Goal: Task Accomplishment & Management: Use online tool/utility

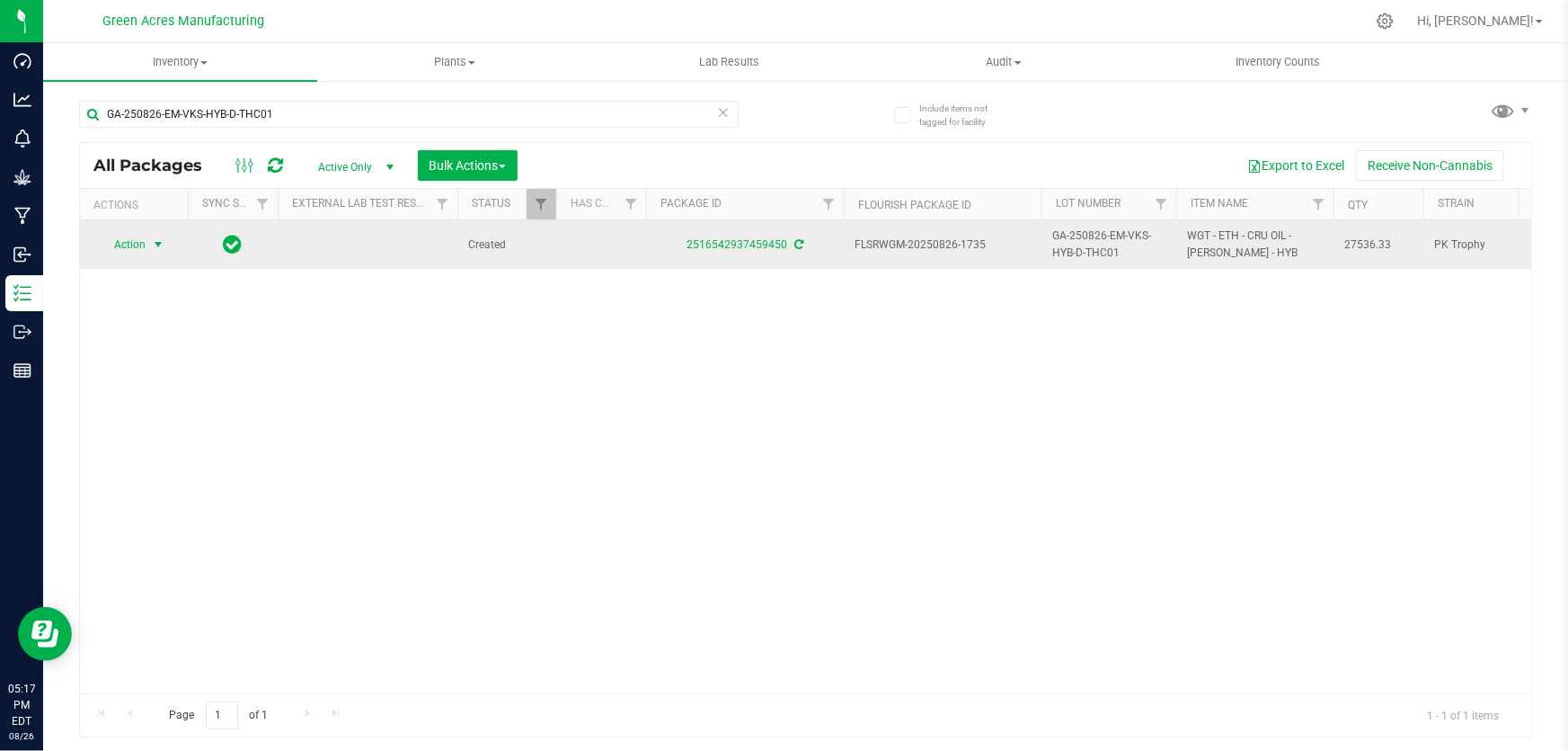
click at [133, 244] on span "Action" at bounding box center [122, 244] width 49 height 25
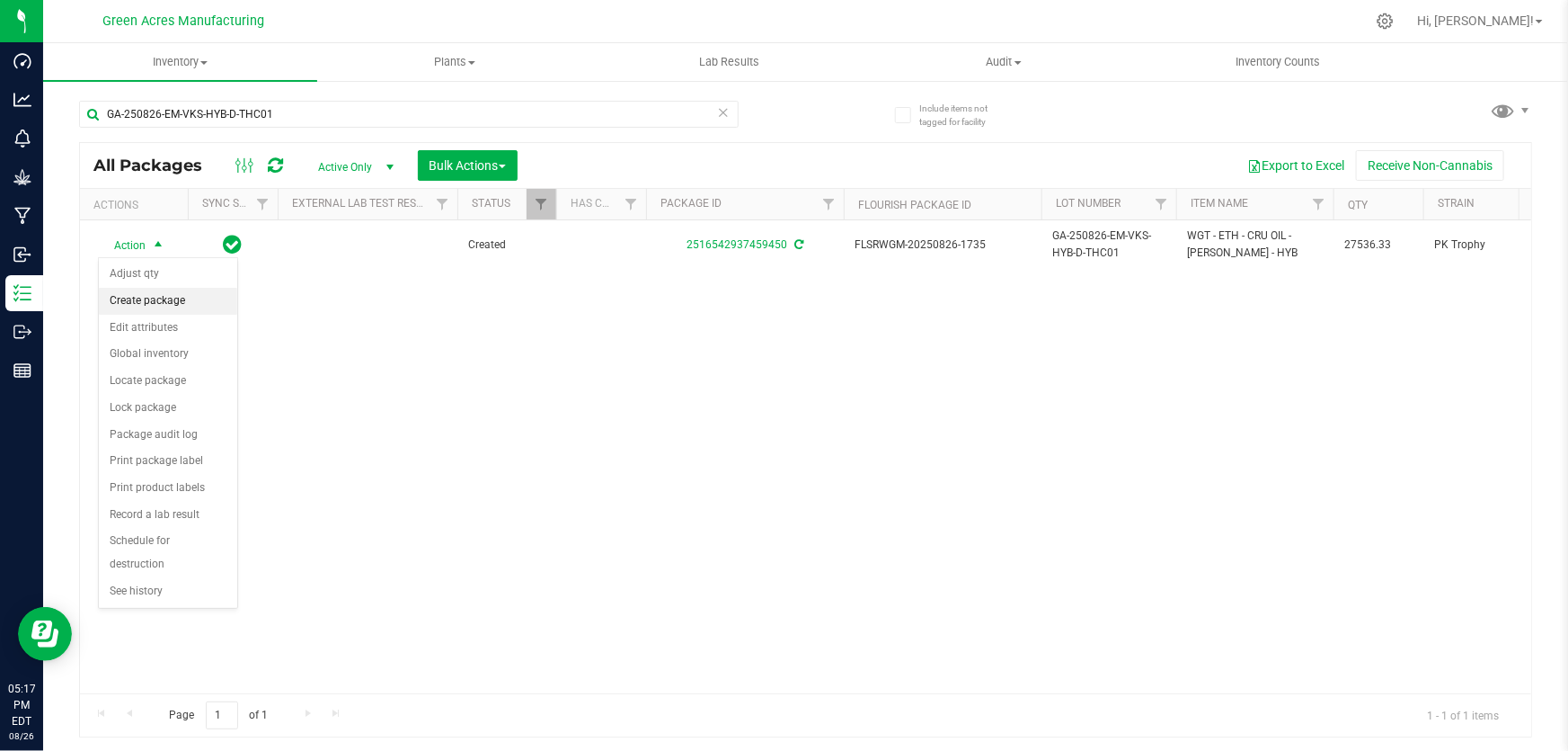
click at [153, 306] on li "Create package" at bounding box center [168, 300] width 139 height 27
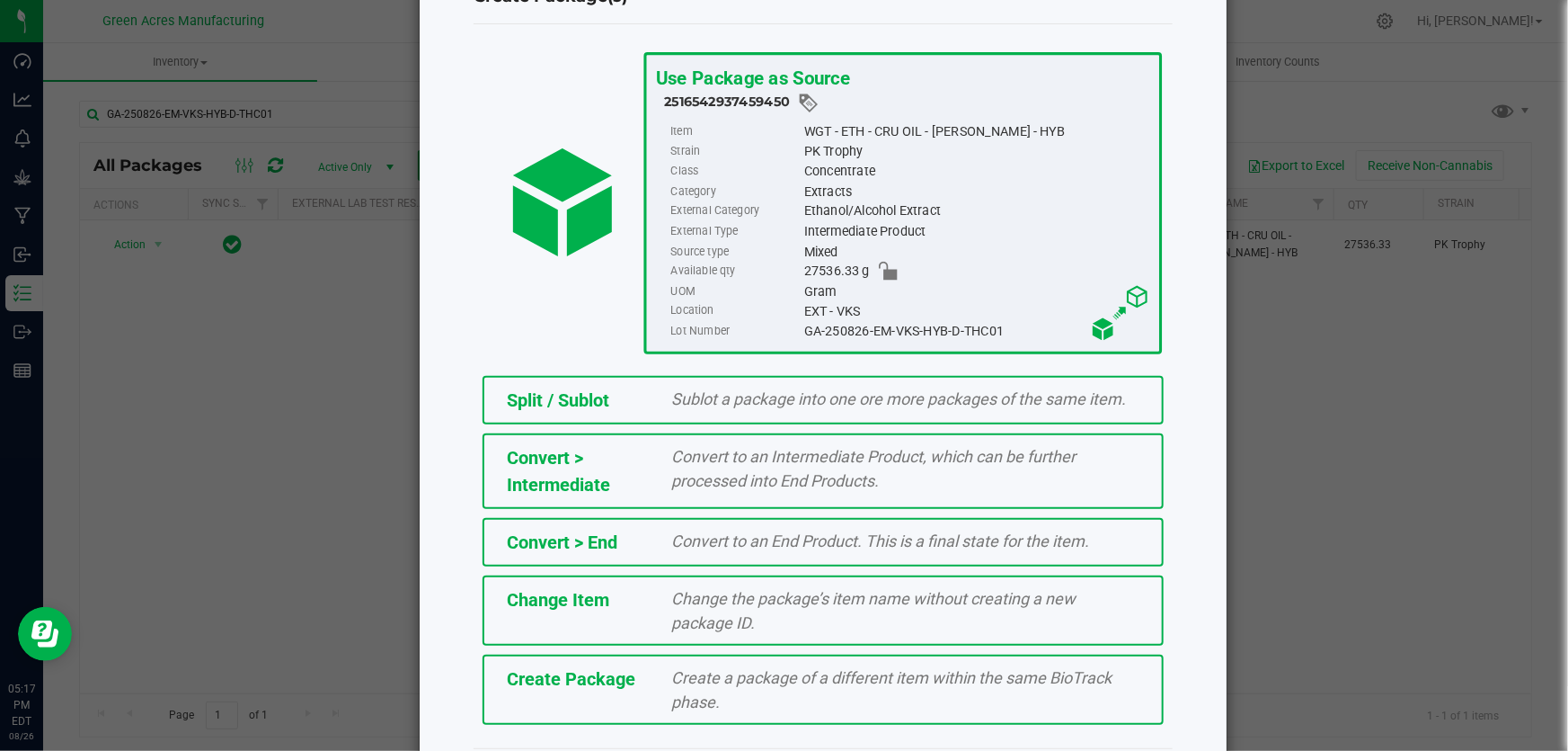
scroll to position [123, 0]
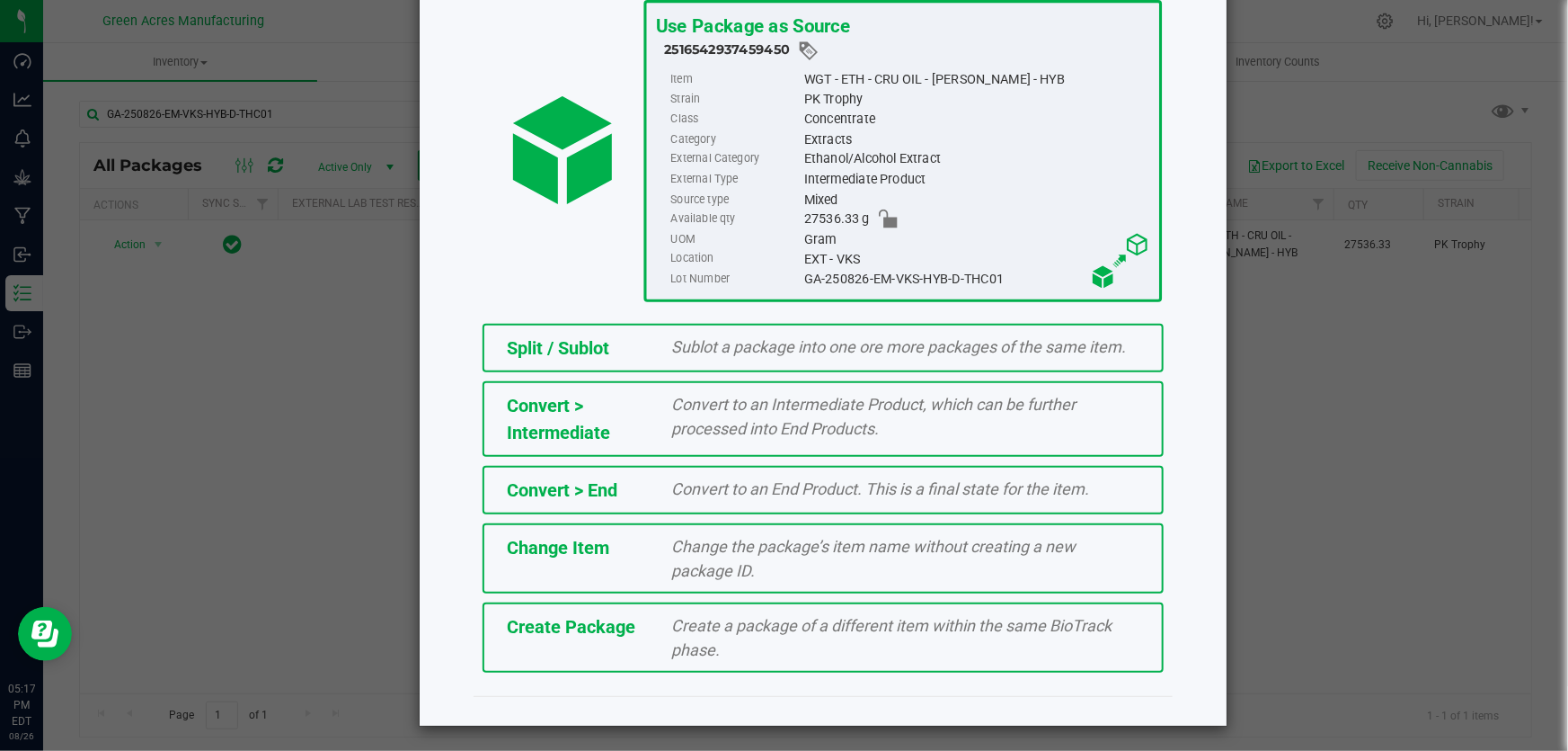
click at [858, 649] on div "Create a package of a different item within the same BioTrack phase." at bounding box center [906, 637] width 495 height 49
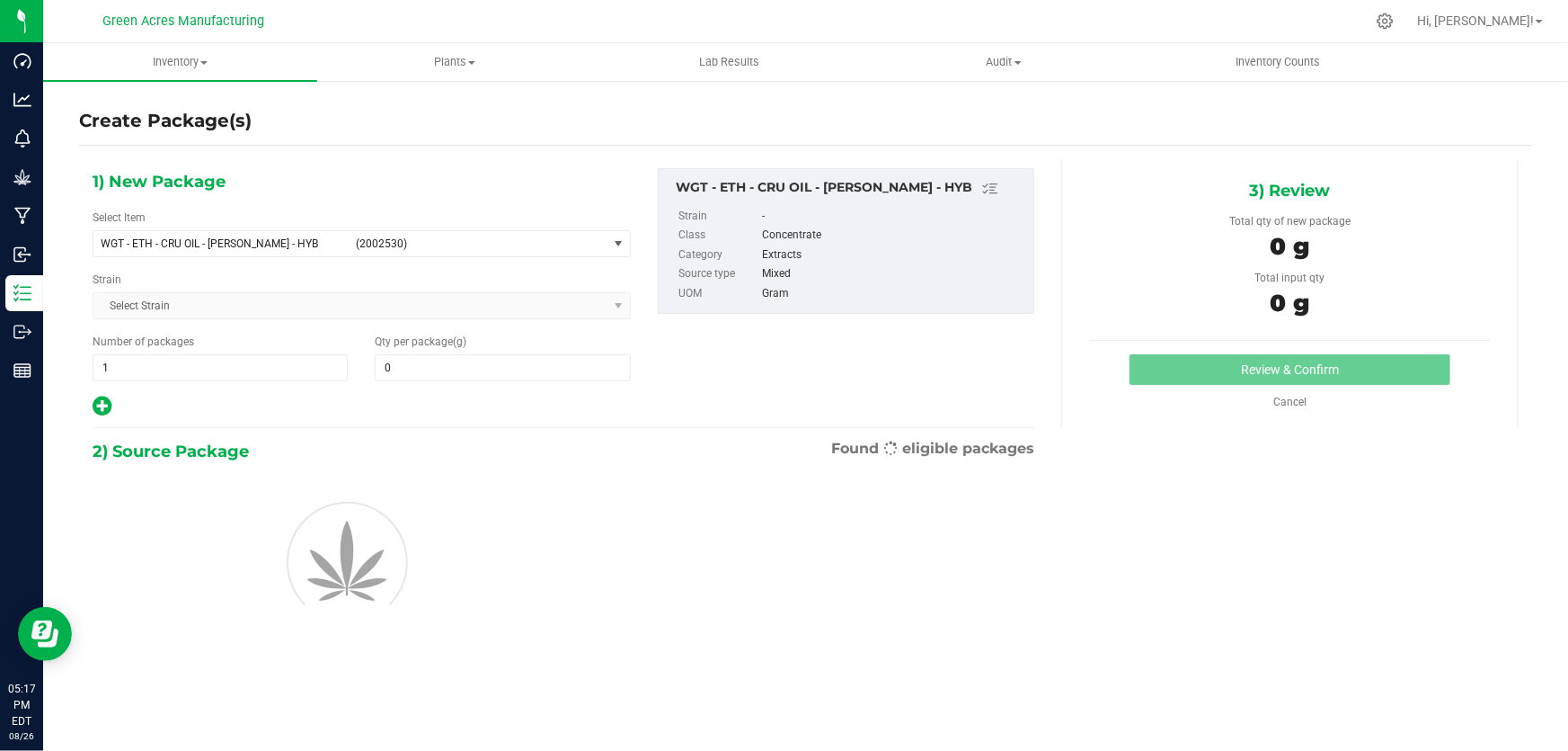
type input "0.0000"
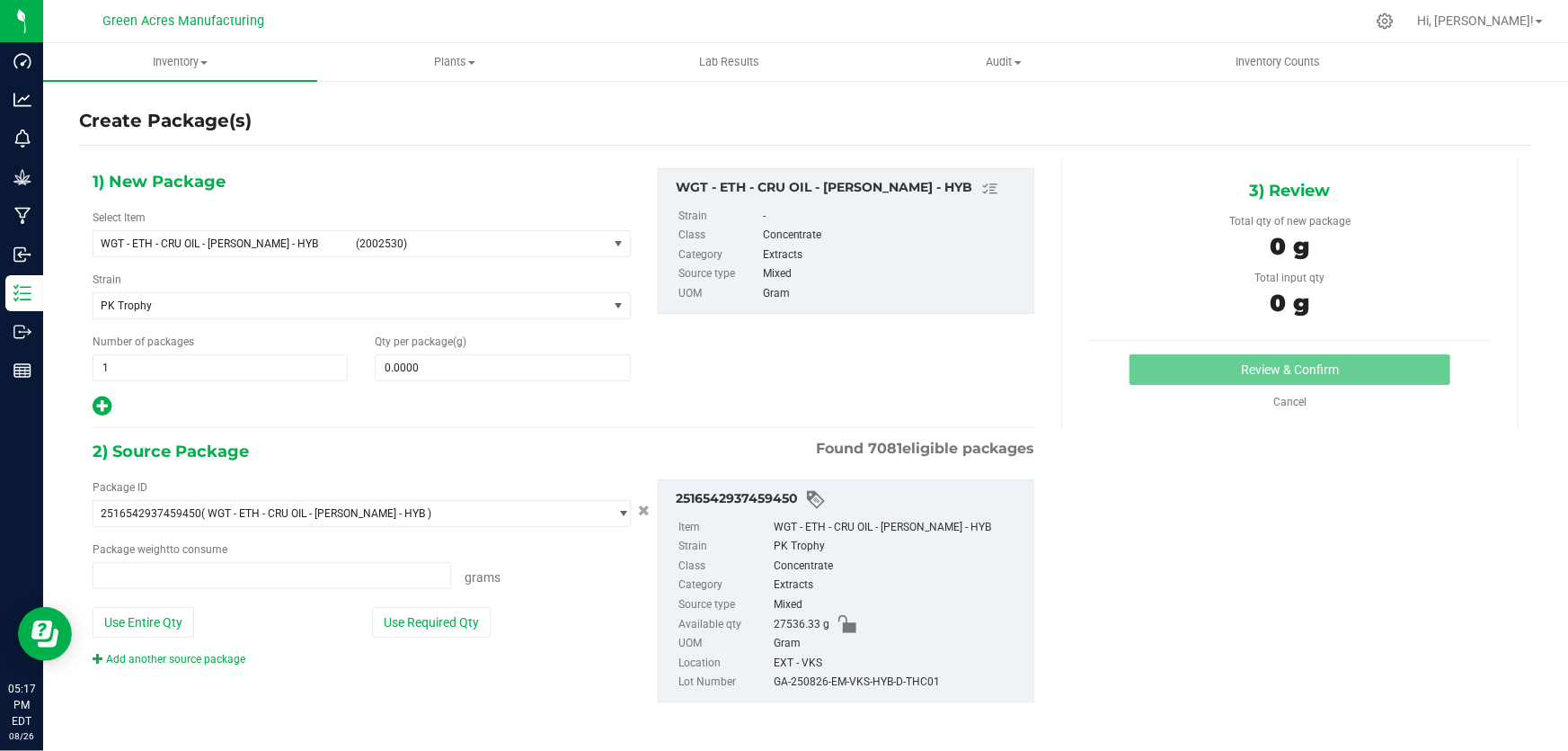
type input "0.0000 g"
click at [214, 248] on span "WGT - ETH - CRU OIL - [PERSON_NAME] - HYB" at bounding box center [223, 244] width 245 height 13
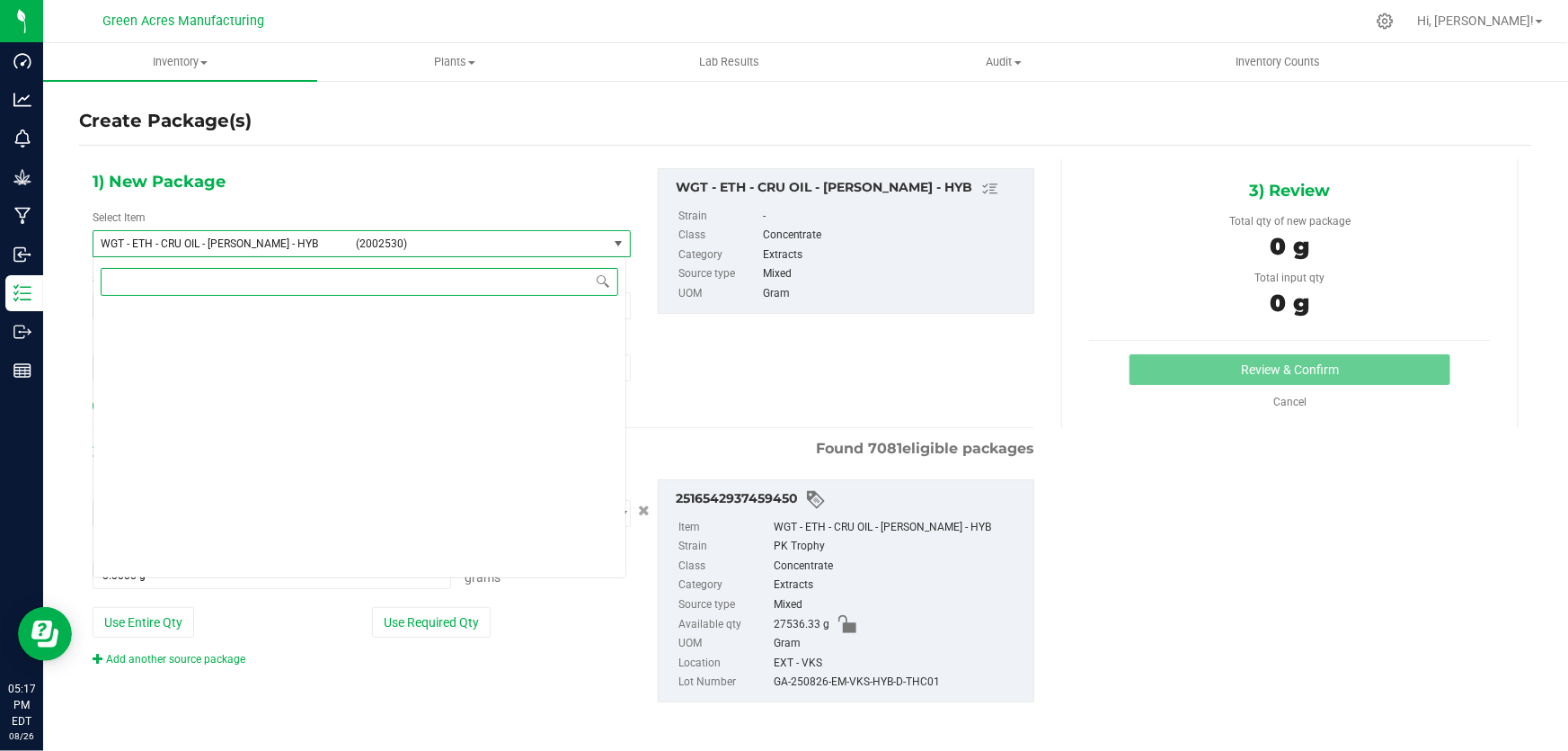
scroll to position [330634, 0]
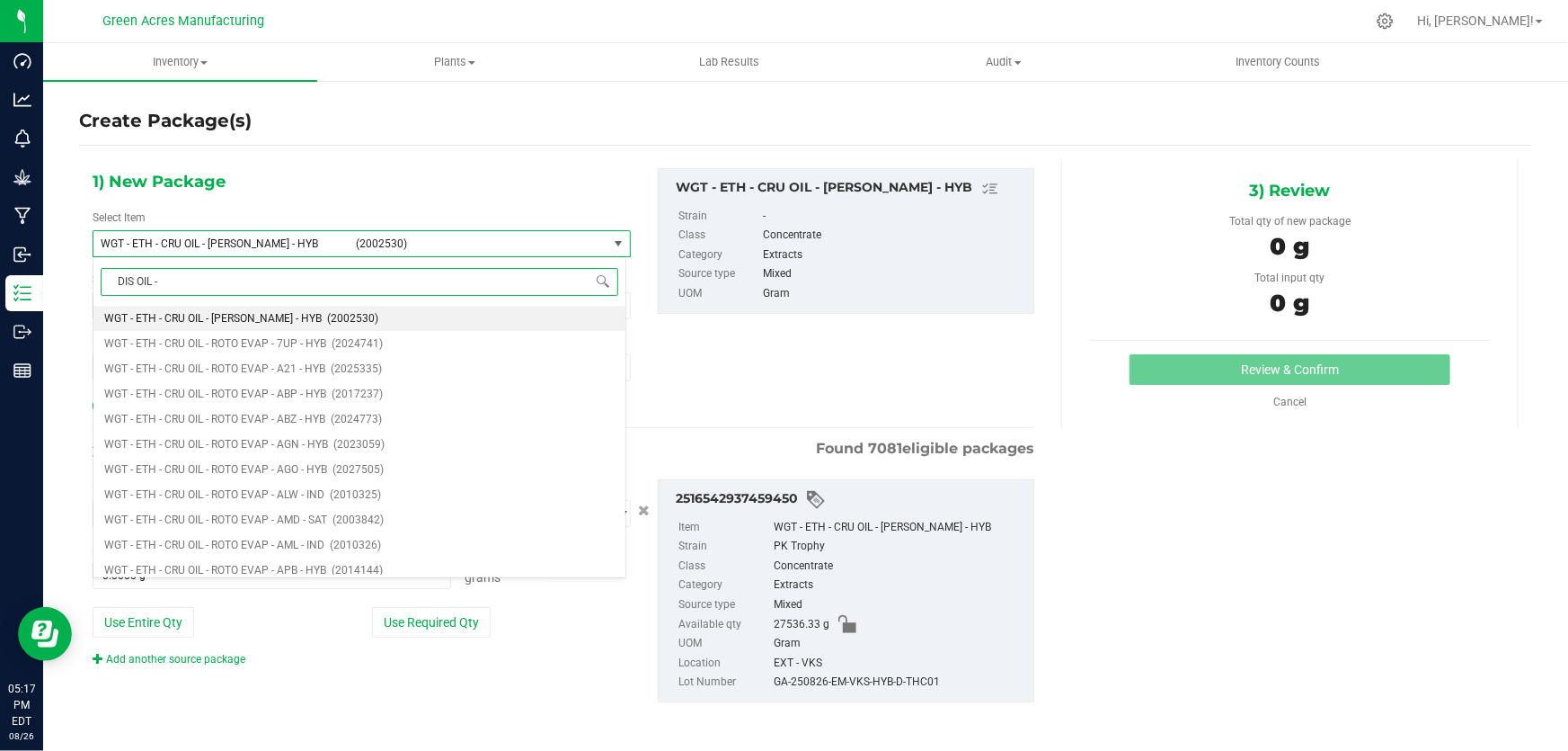
type input "DIS OIL - 1"
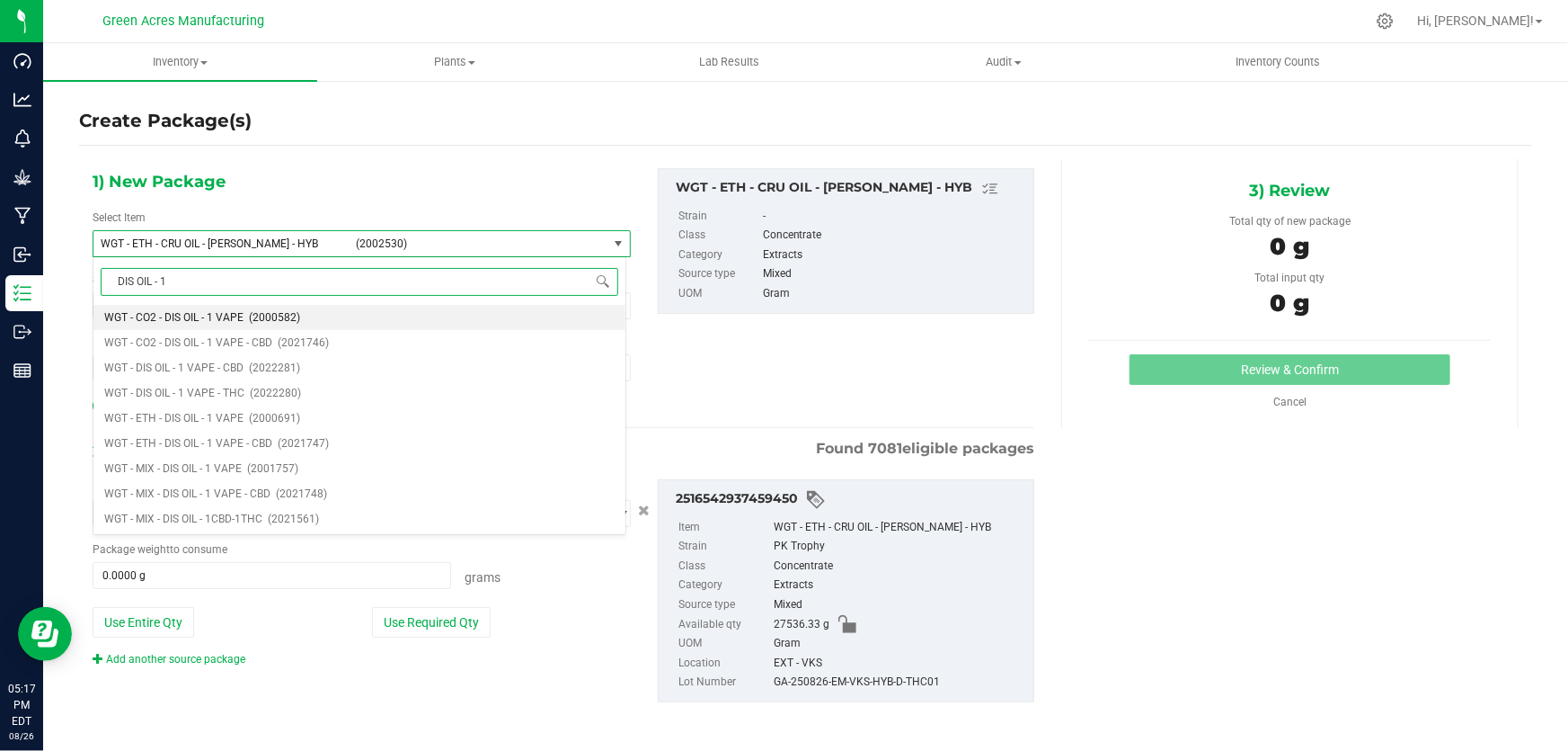
scroll to position [0, 0]
click at [259, 383] on li "WGT - DIS OIL - 1 VAPE - THC (2022280)" at bounding box center [359, 393] width 532 height 25
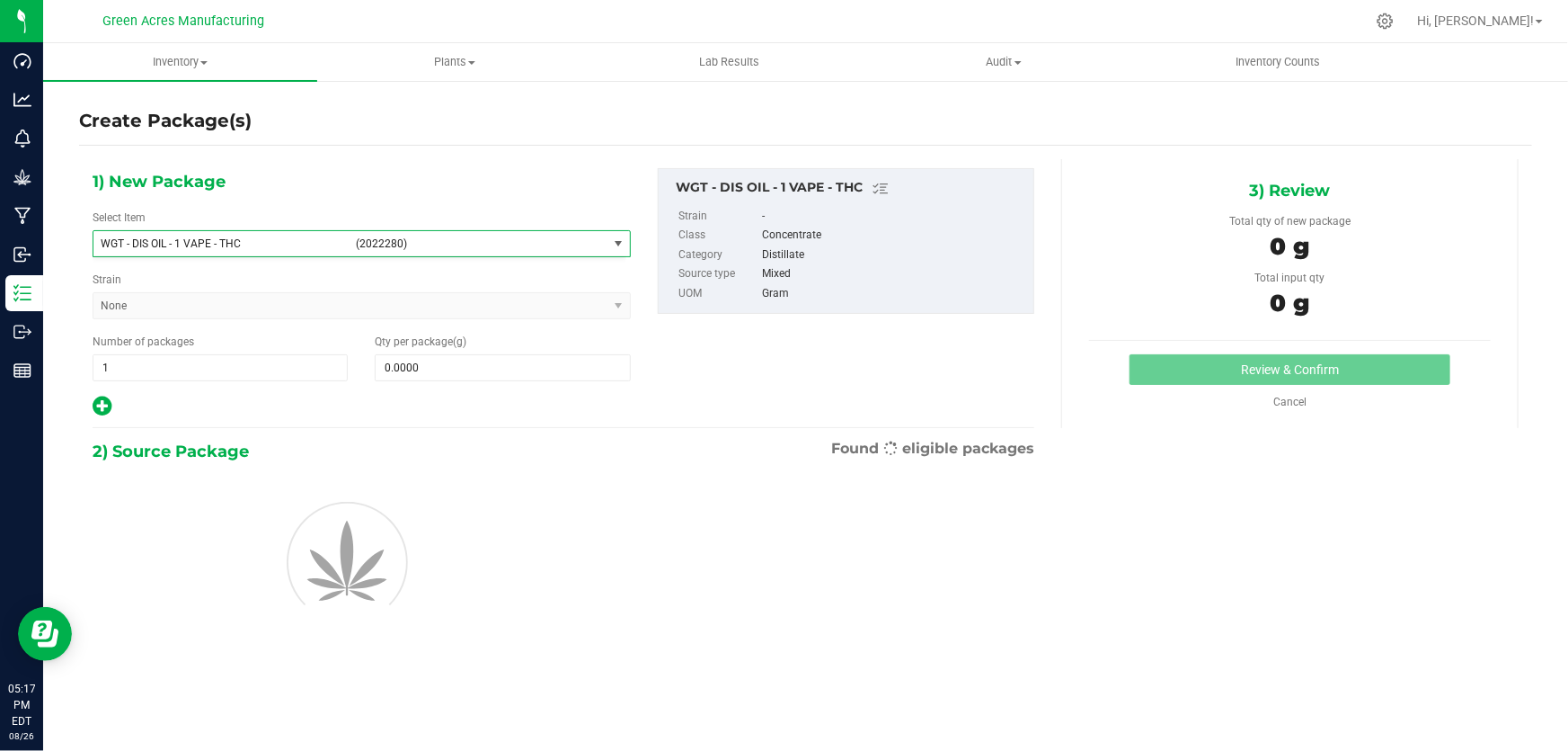
type input "0.0000"
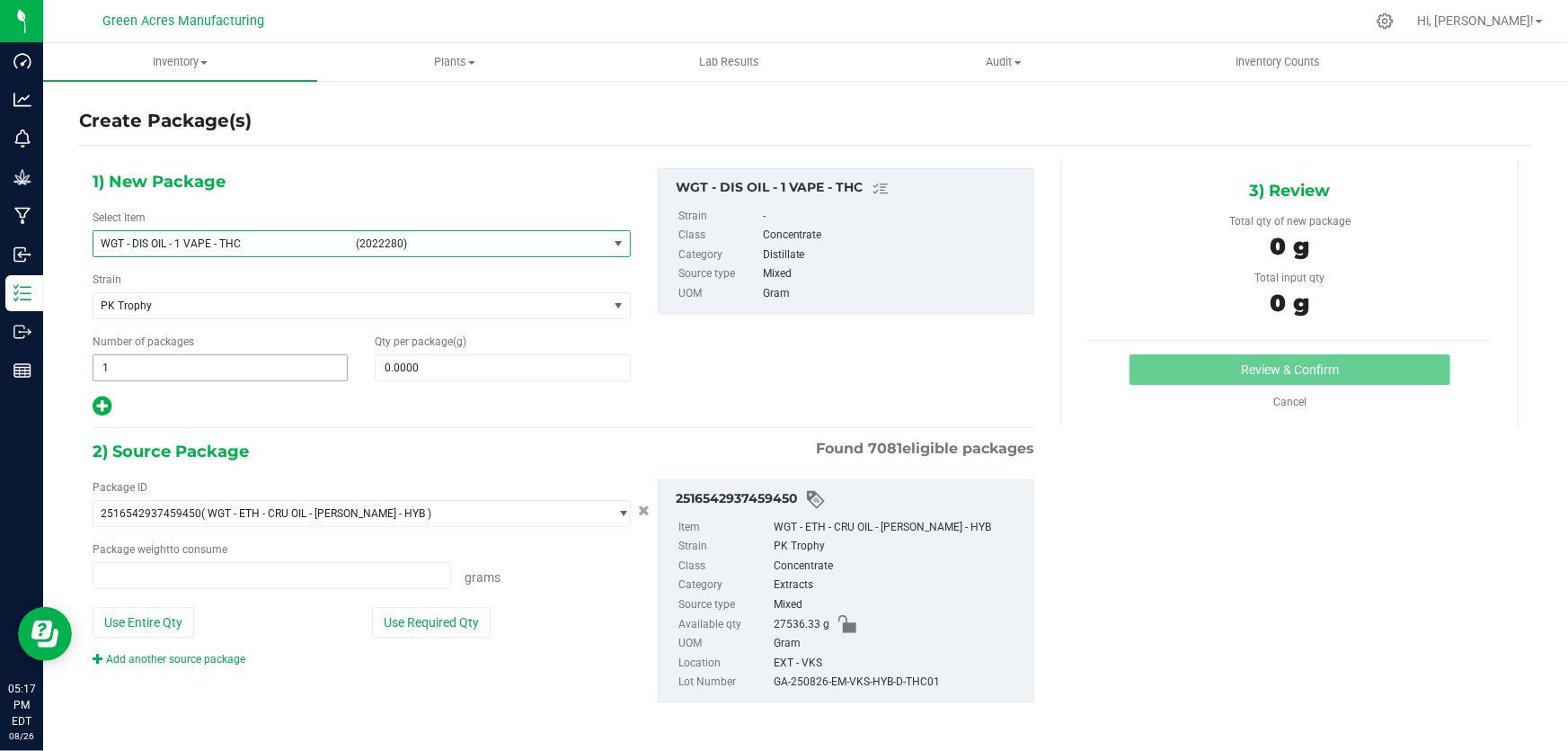
type input "0.0000 g"
click at [529, 355] on span at bounding box center [502, 367] width 255 height 27
paste input "3151.8"
type input "3151.8"
type input "3,151.8000"
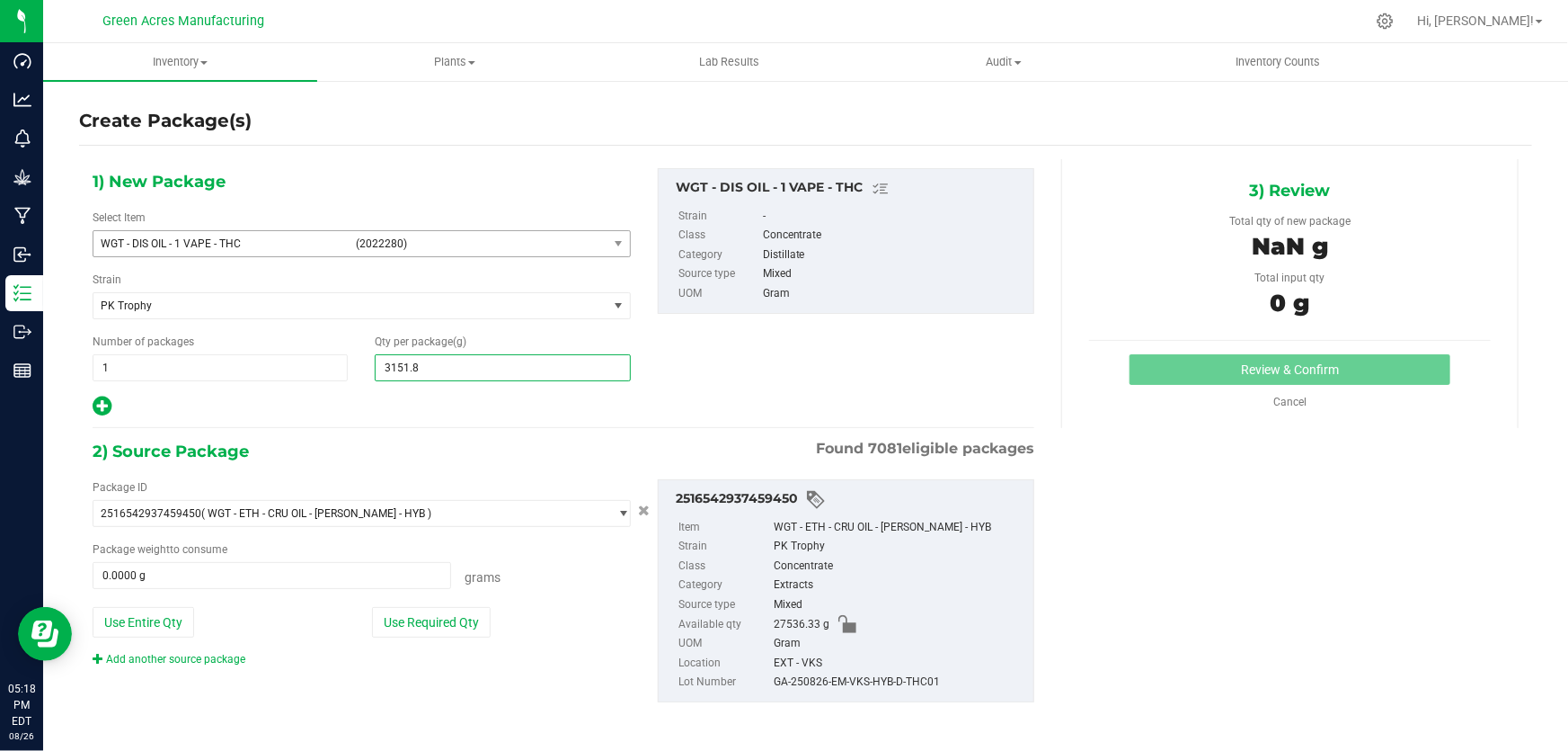
click at [461, 459] on div "2) Source Package Found 7081 eligible packages" at bounding box center [563, 451] width 942 height 27
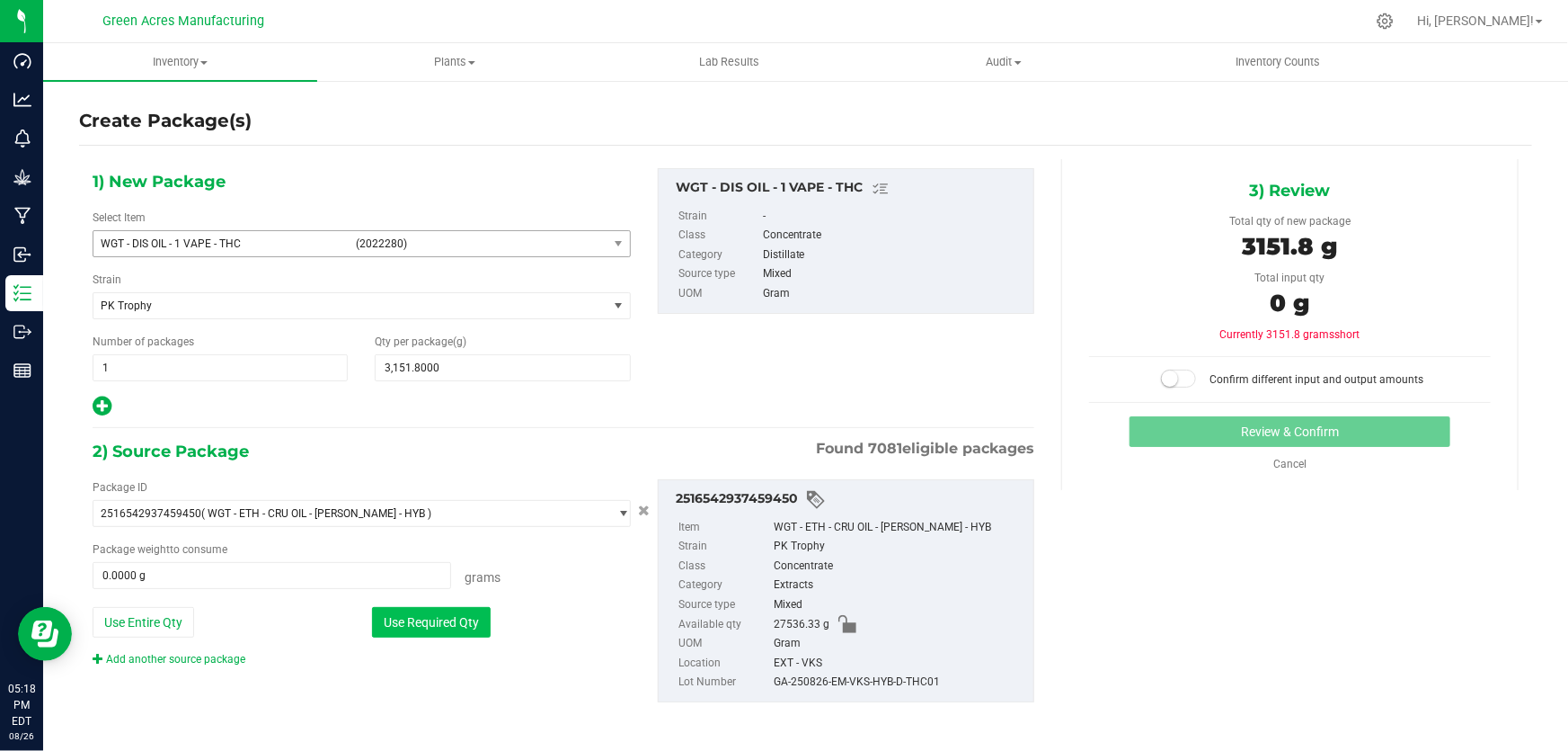
click at [433, 623] on button "Use Required Qty" at bounding box center [431, 622] width 118 height 30
type input "3151.8000 g"
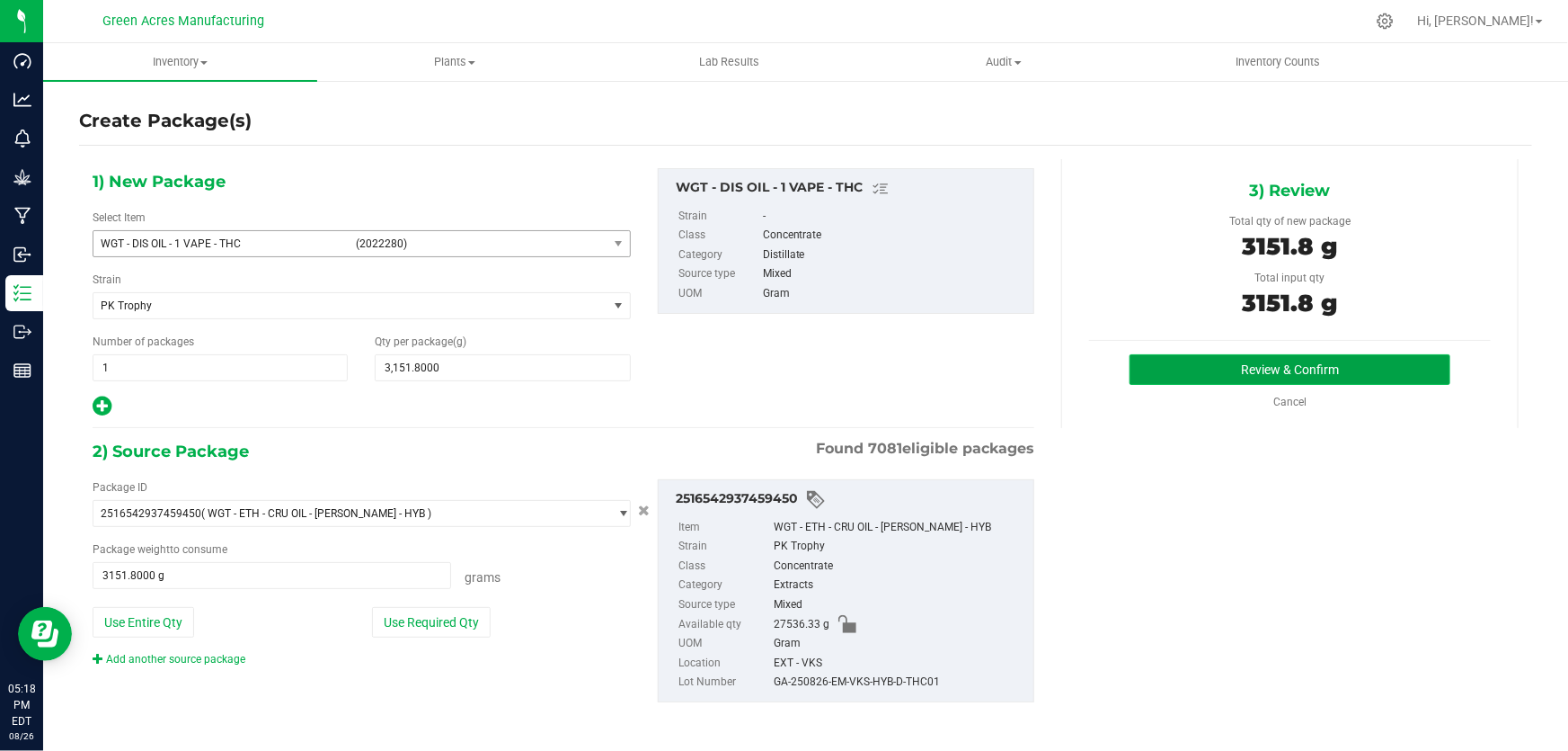
click at [1204, 357] on button "Review & Confirm" at bounding box center [1290, 369] width 321 height 30
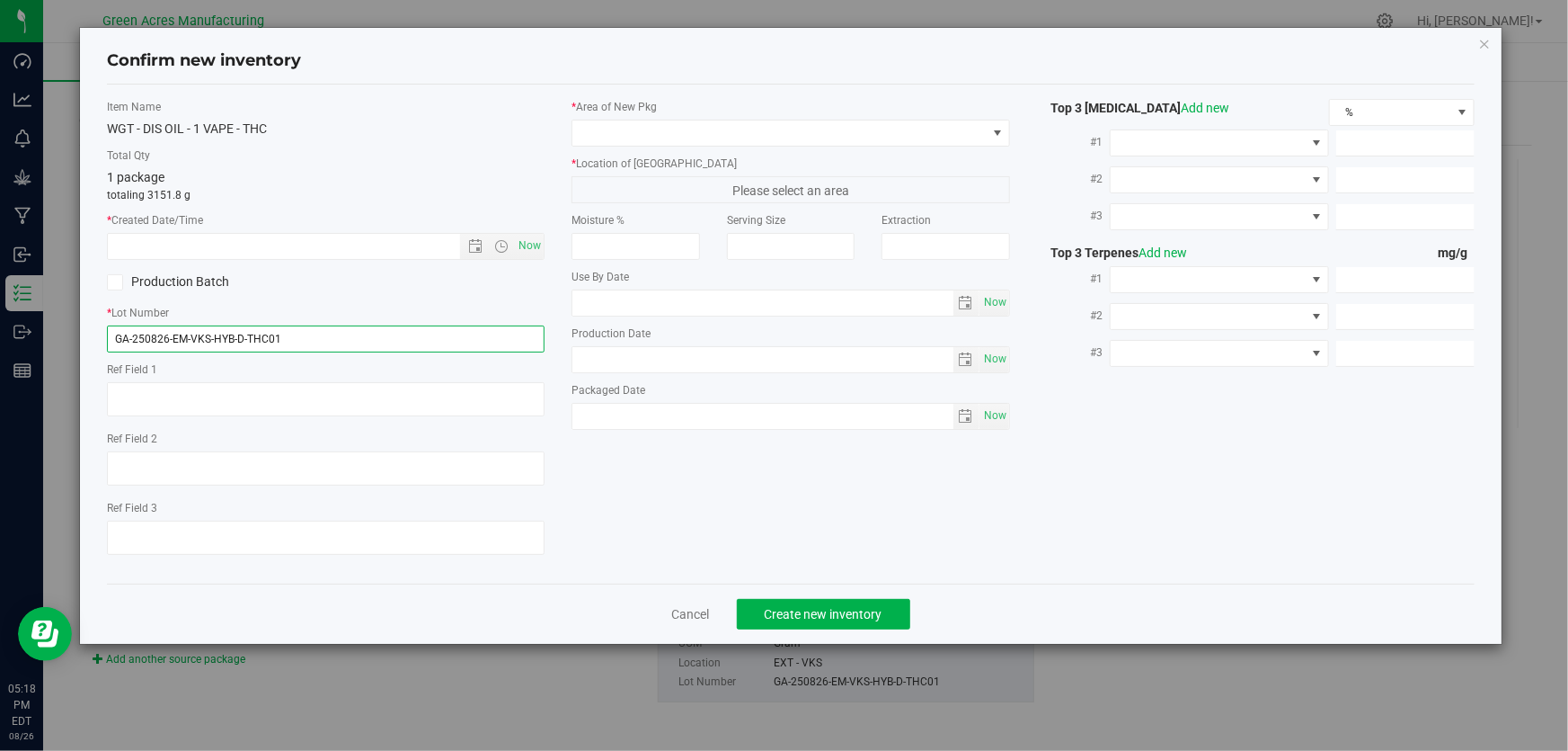
click at [386, 336] on input "GA-250826-EM-VKS-HYB-D-THC01" at bounding box center [326, 338] width 438 height 27
type input "GA-250826-EM-VKS-HYB-D-THC01-D1A"
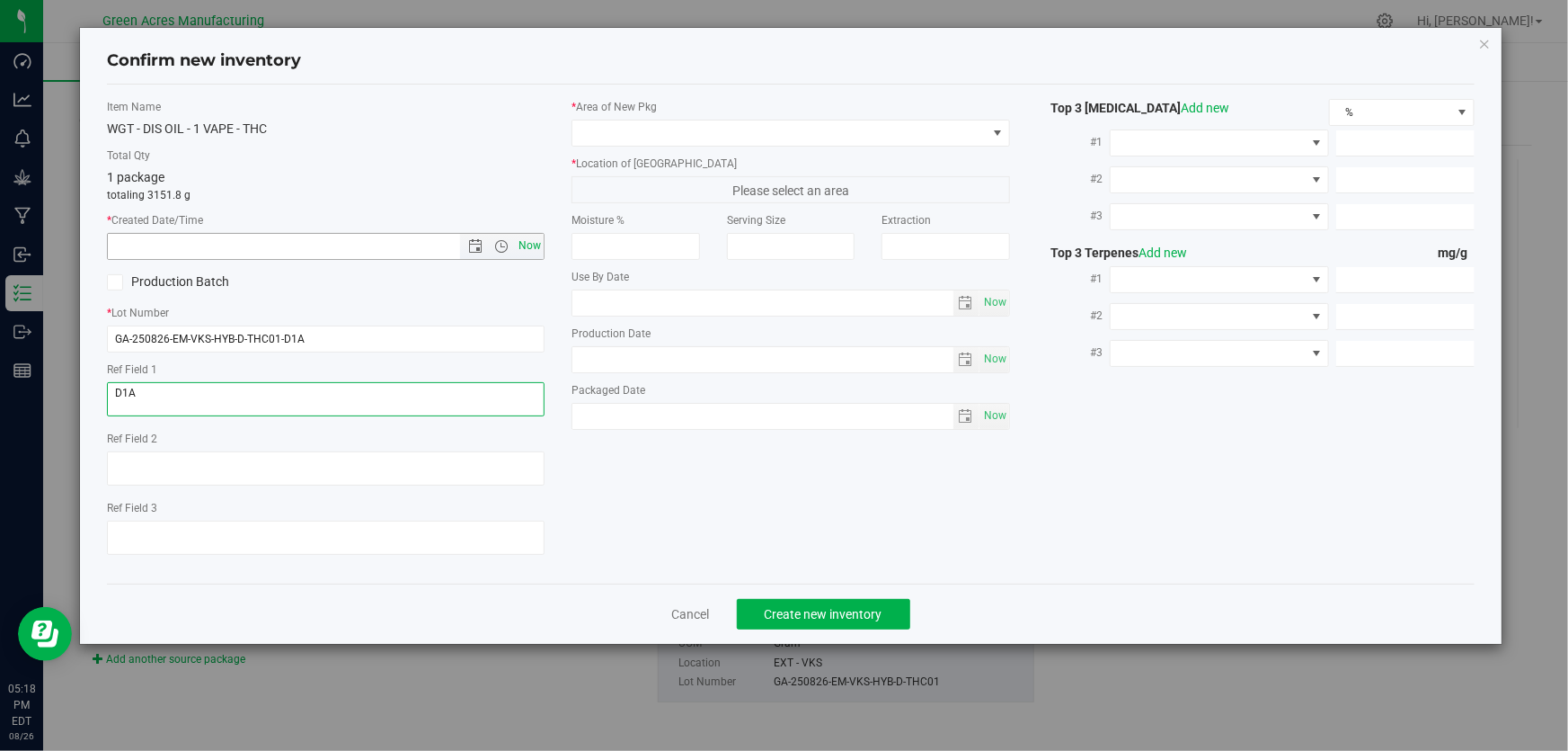
type textarea "D1A"
click at [531, 246] on span "Now" at bounding box center [530, 246] width 30 height 26
type input "[DATE] 5:18 PM"
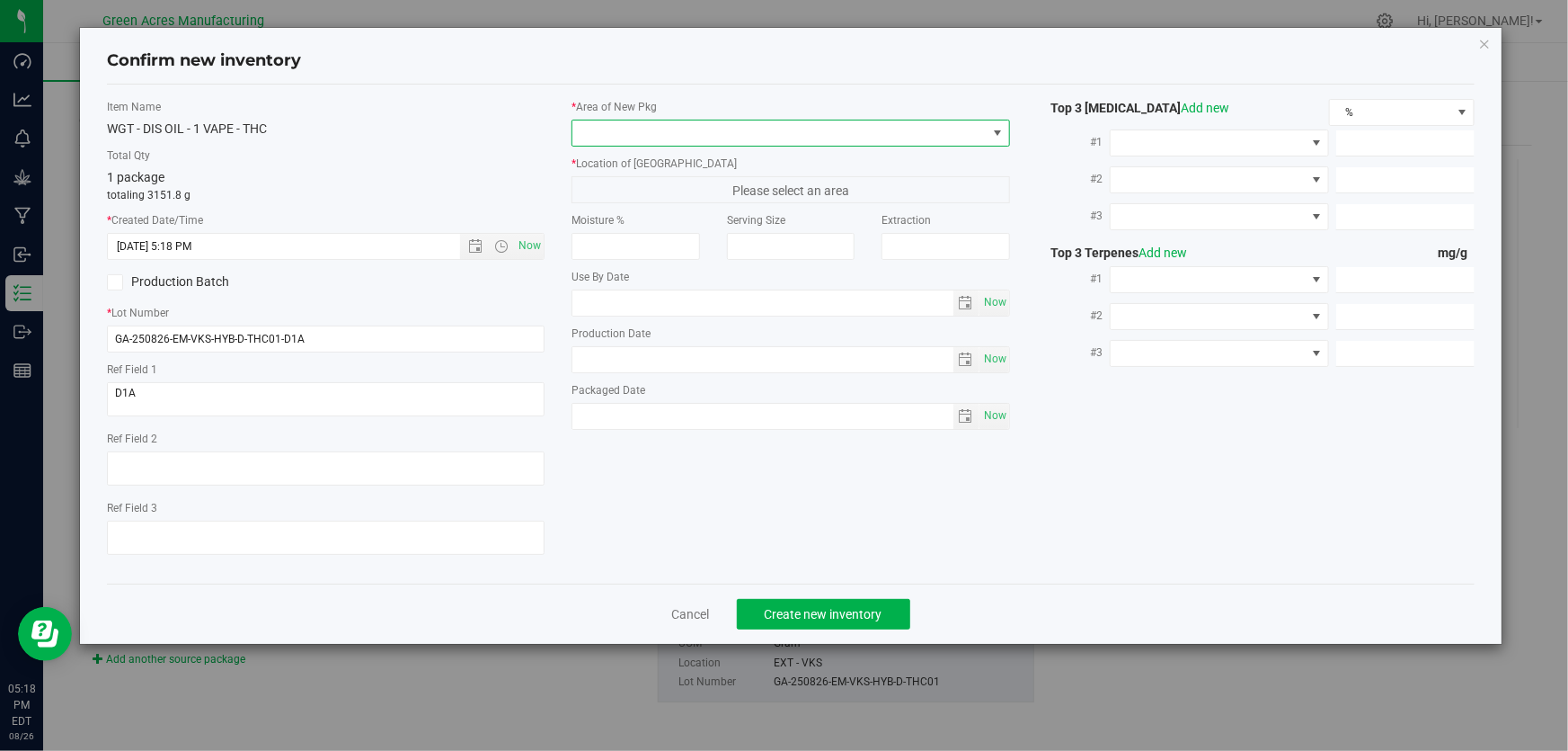
click at [625, 144] on span at bounding box center [779, 132] width 414 height 25
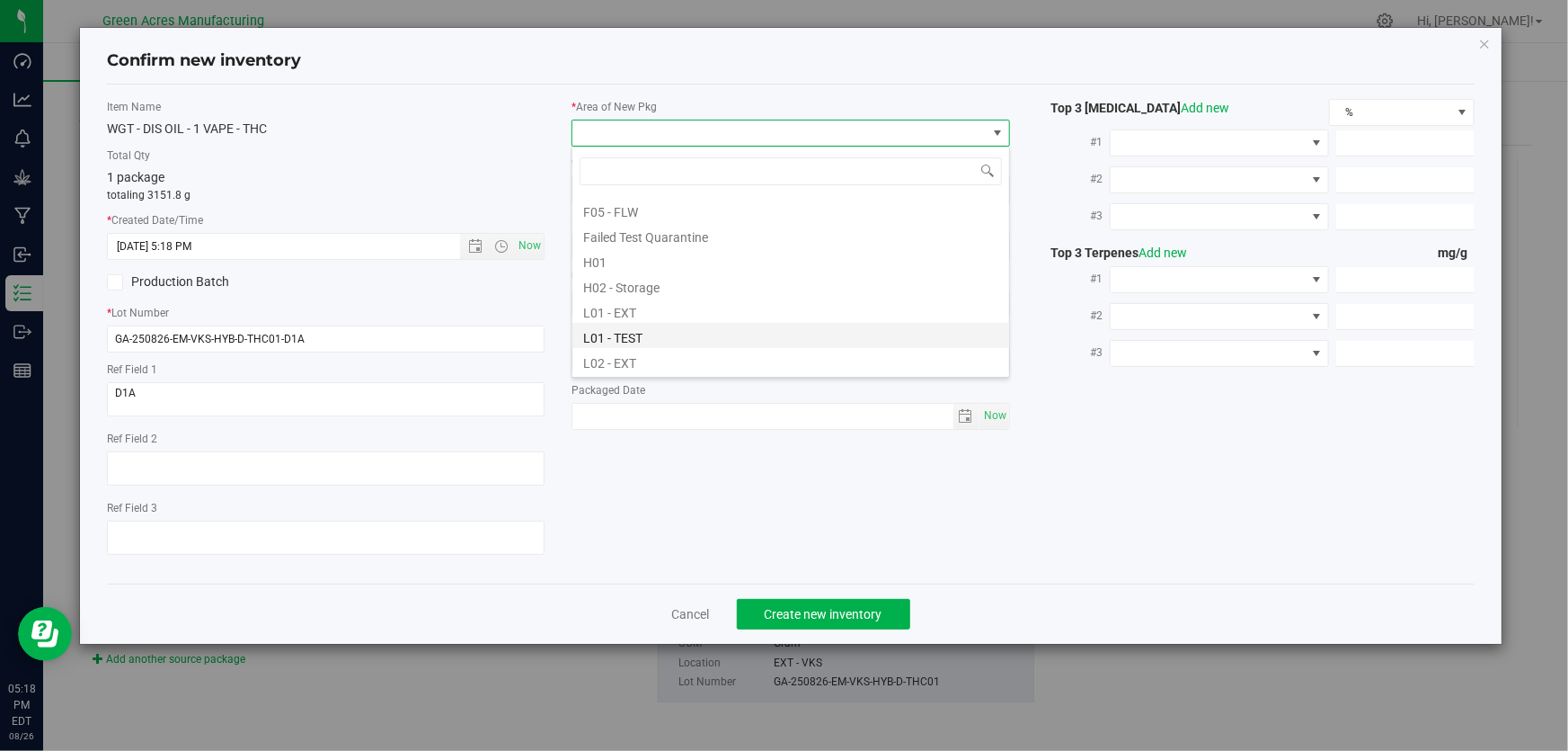
scroll to position [245, 0]
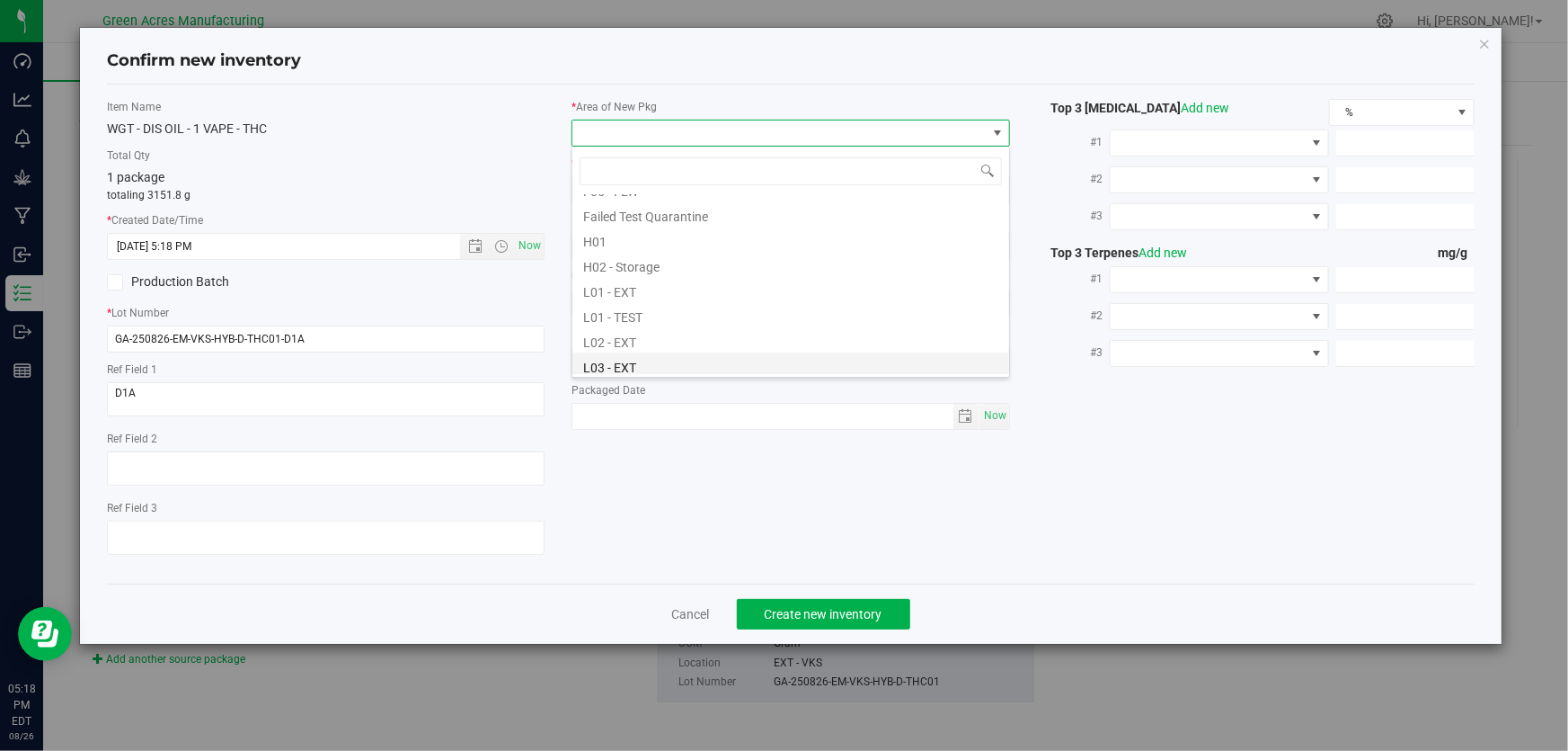
click at [630, 367] on li "L03 - EXT" at bounding box center [790, 365] width 437 height 25
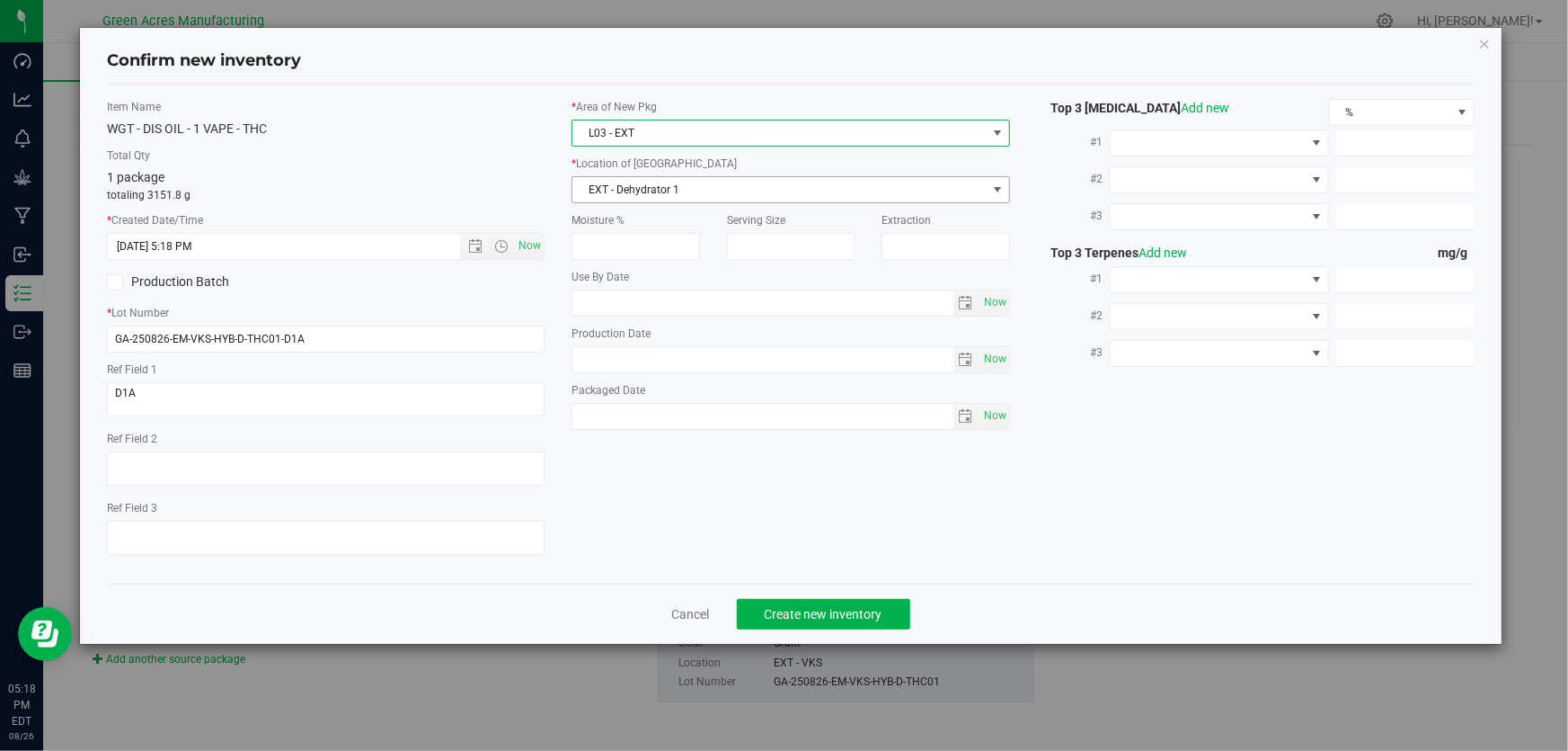
click at [692, 183] on span "EXT - Dehydrator 1" at bounding box center [779, 189] width 414 height 25
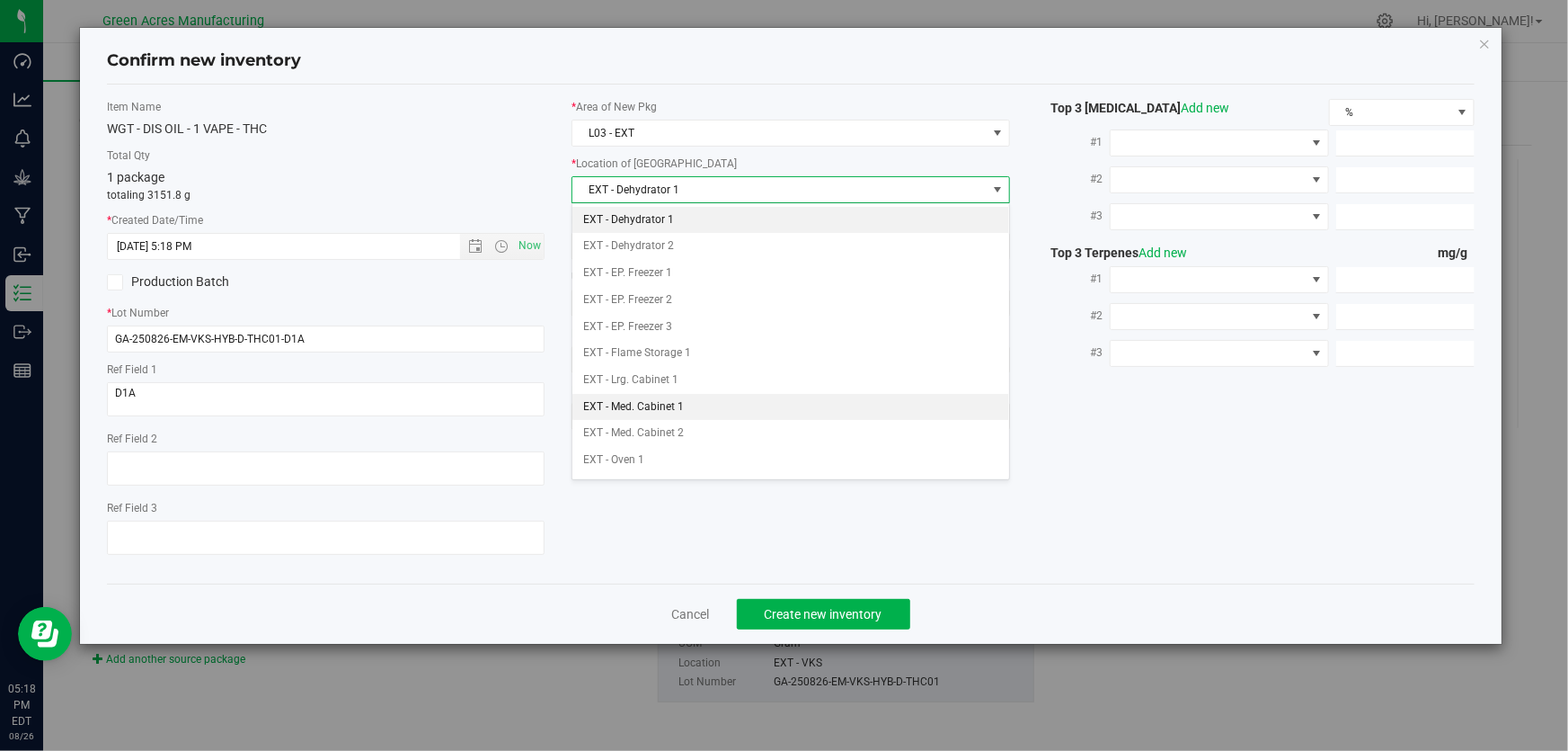
click at [661, 405] on li "EXT - Med. Cabinet 1" at bounding box center [790, 406] width 437 height 27
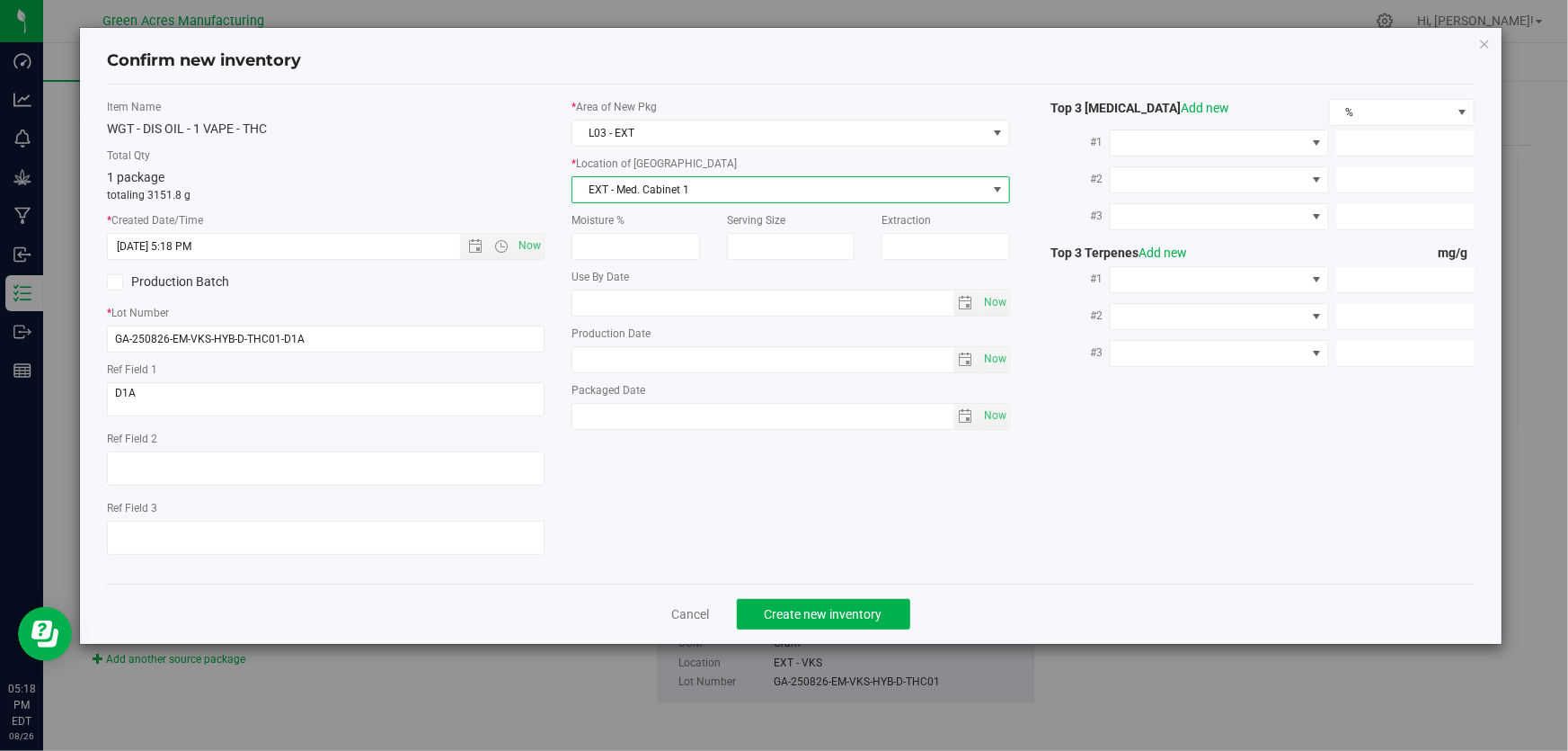
click at [450, 84] on div "Item Name WGT - DIS OIL - 1 VAPE - THC Total Qty 1 package totaling 3151.8 g * …" at bounding box center [790, 333] width 1368 height 499
click at [832, 617] on span "Create new inventory" at bounding box center [824, 614] width 118 height 15
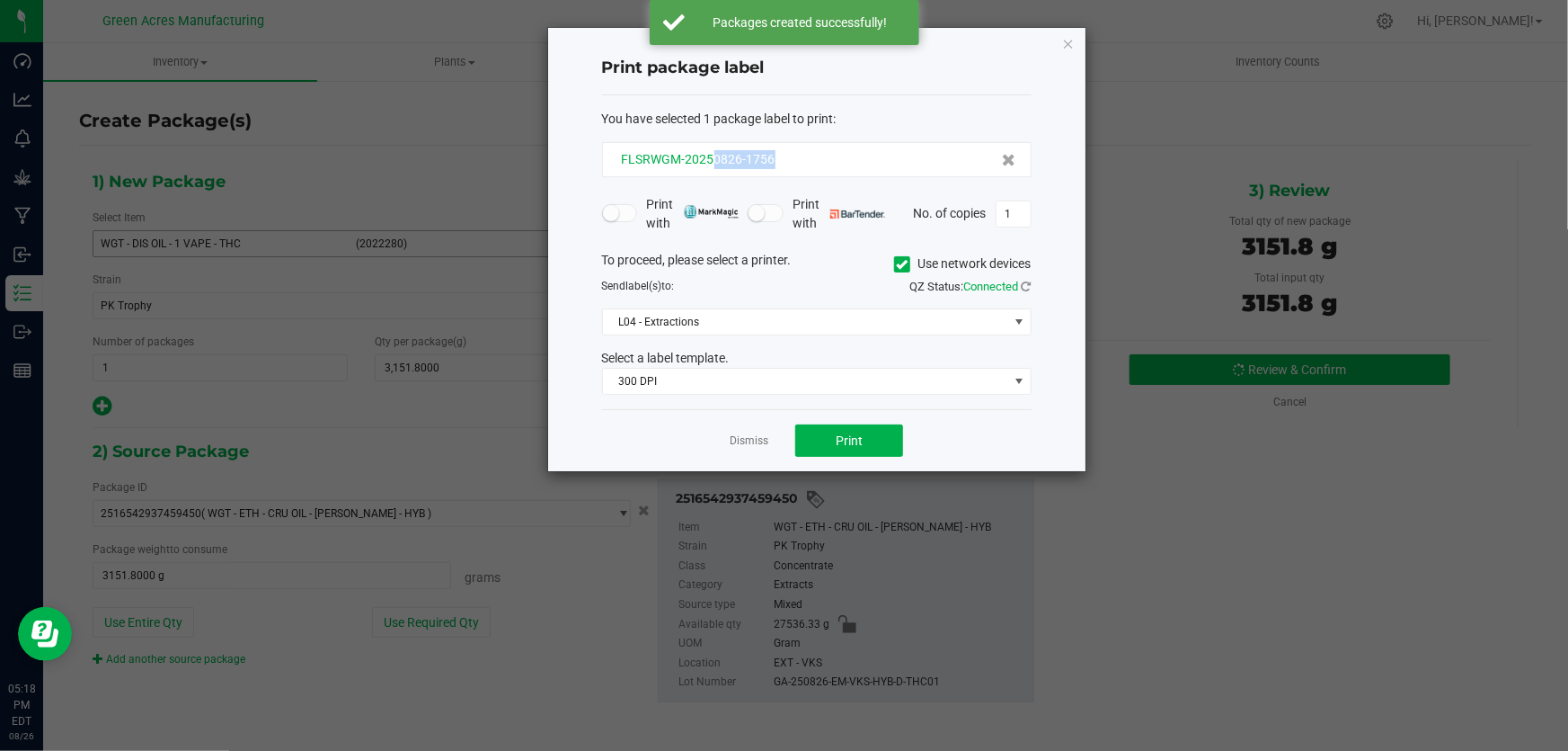
drag, startPoint x: 826, startPoint y: 162, endPoint x: 712, endPoint y: 160, distance: 114.0
click at [712, 160] on div "FLSRWGM-20250826-1756" at bounding box center [817, 160] width 399 height 18
copy span "0826-1756"
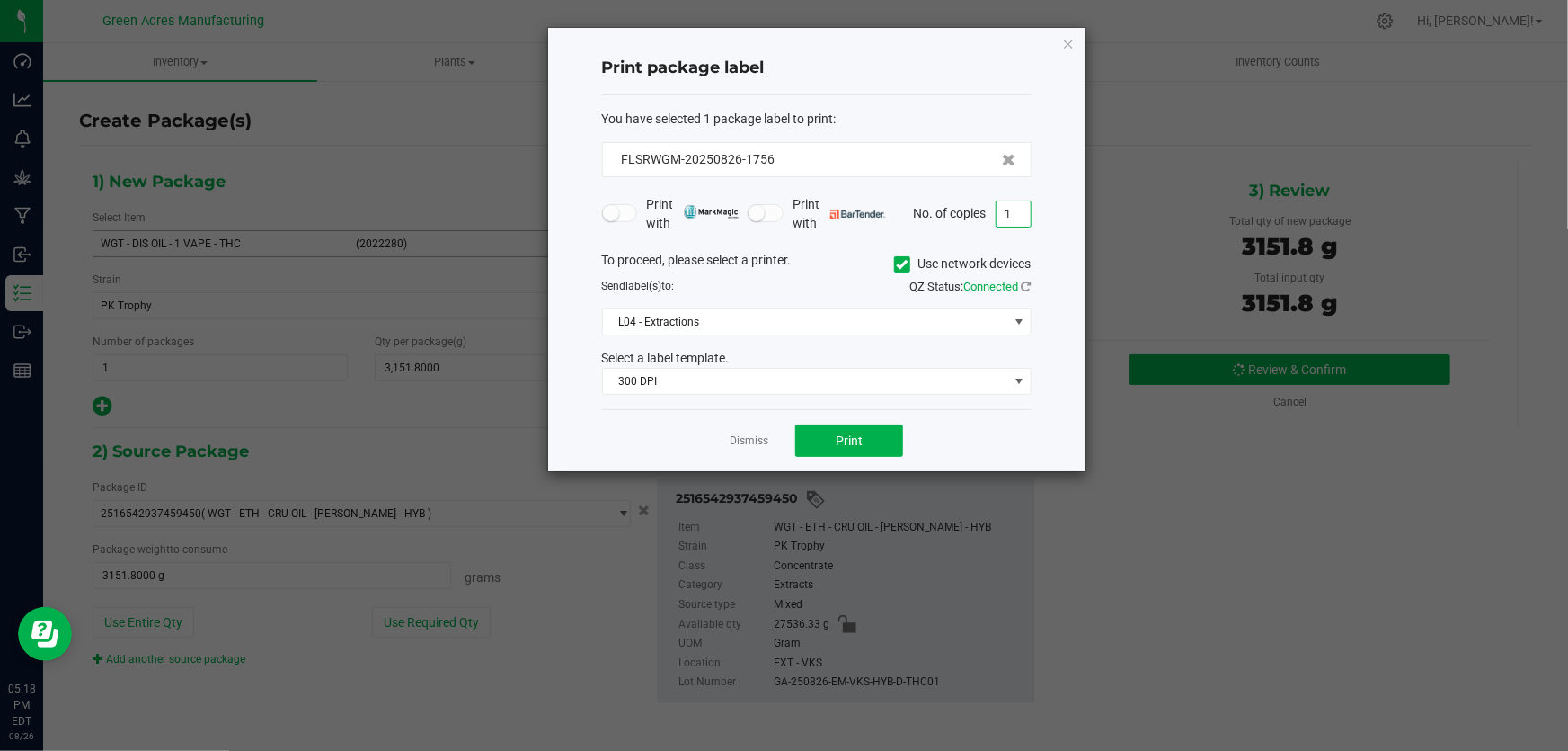
click at [1007, 213] on input "1" at bounding box center [1013, 213] width 34 height 25
type input "4"
click at [941, 140] on div "You have selected 1 package label to print : FLSRWGM-20250826-1756" at bounding box center [816, 143] width 429 height 67
click at [940, 114] on div "You have selected 1 package label to print :" at bounding box center [816, 119] width 429 height 18
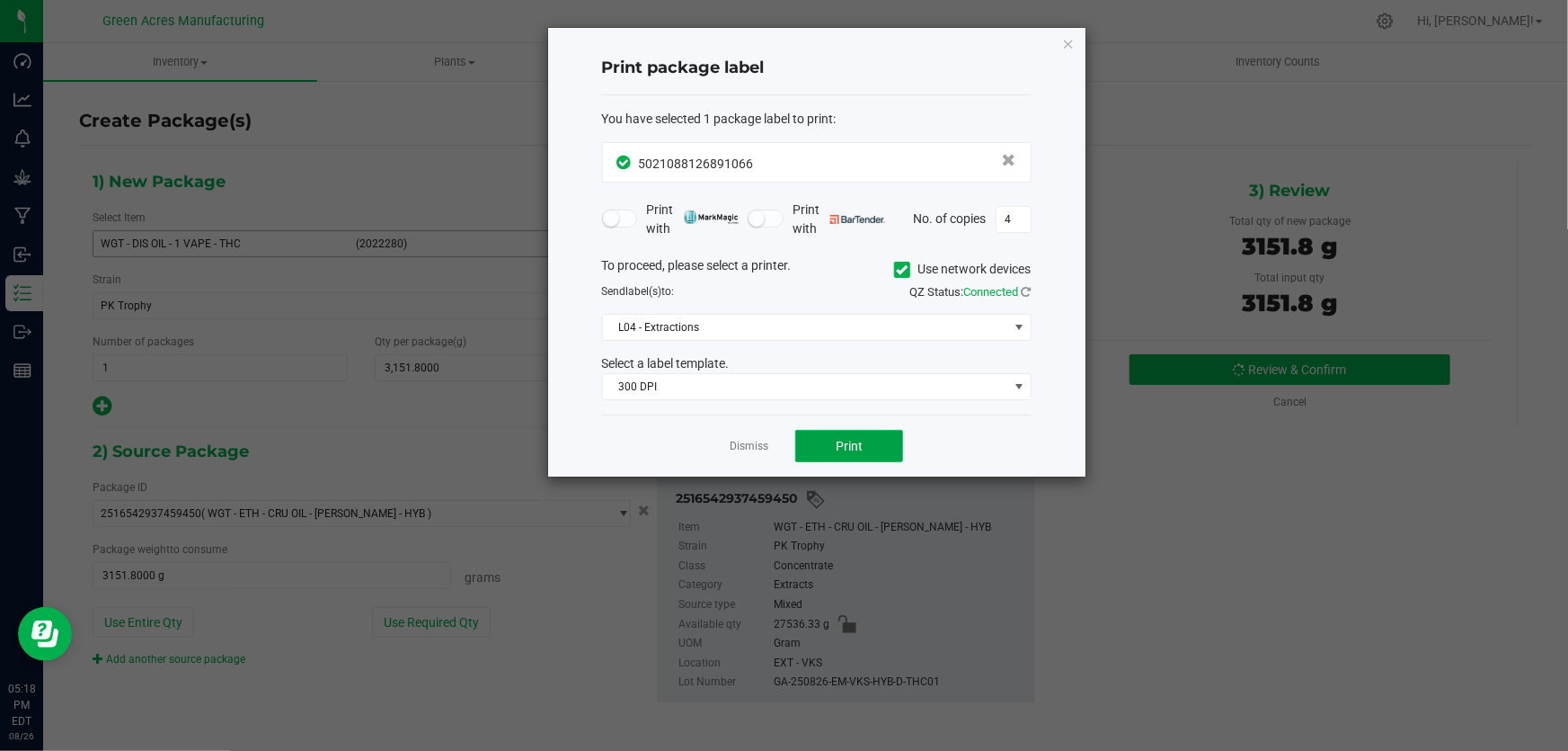
click at [862, 460] on button "Print" at bounding box center [849, 445] width 108 height 32
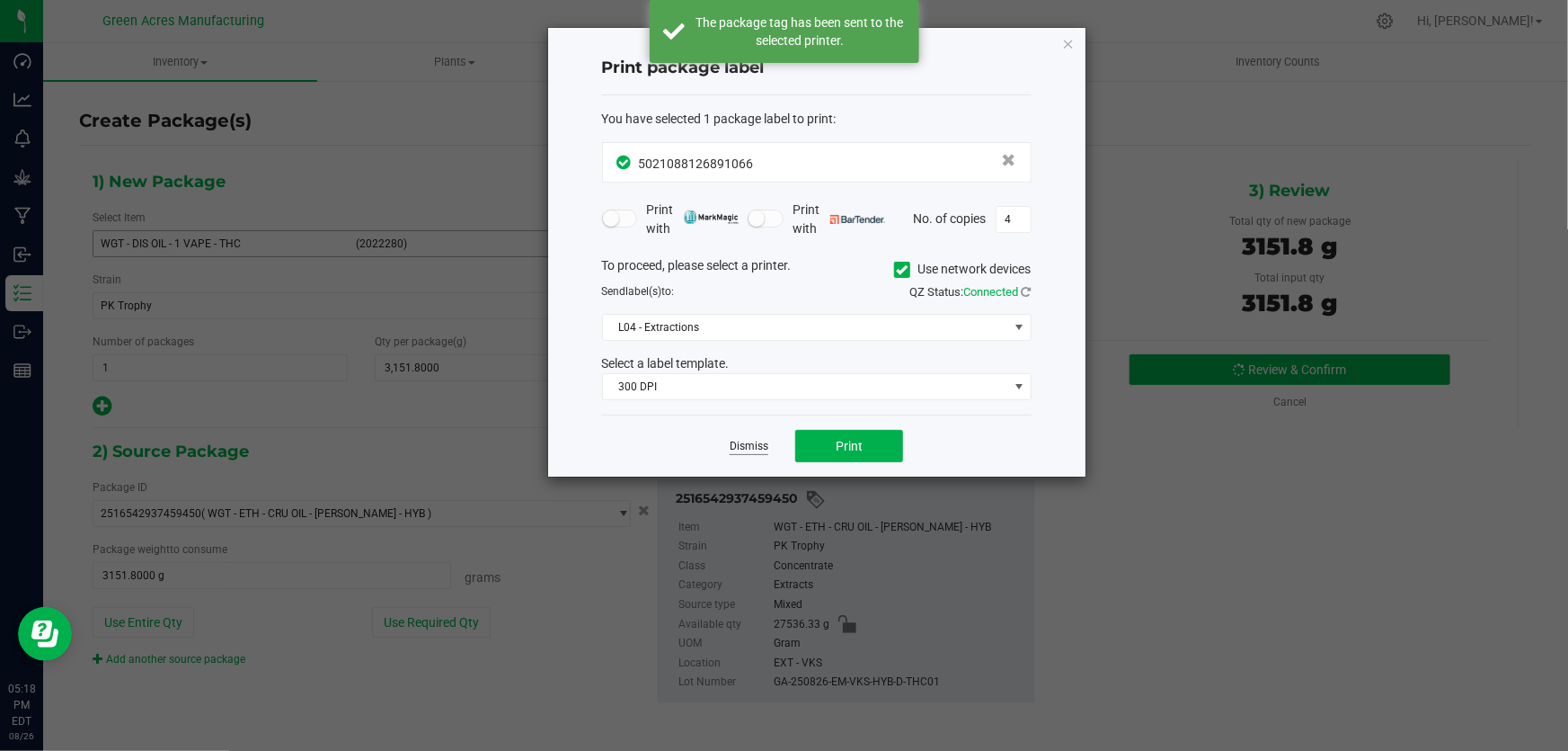
click at [744, 440] on link "Dismiss" at bounding box center [749, 446] width 39 height 16
